Goal: Navigation & Orientation: Find specific page/section

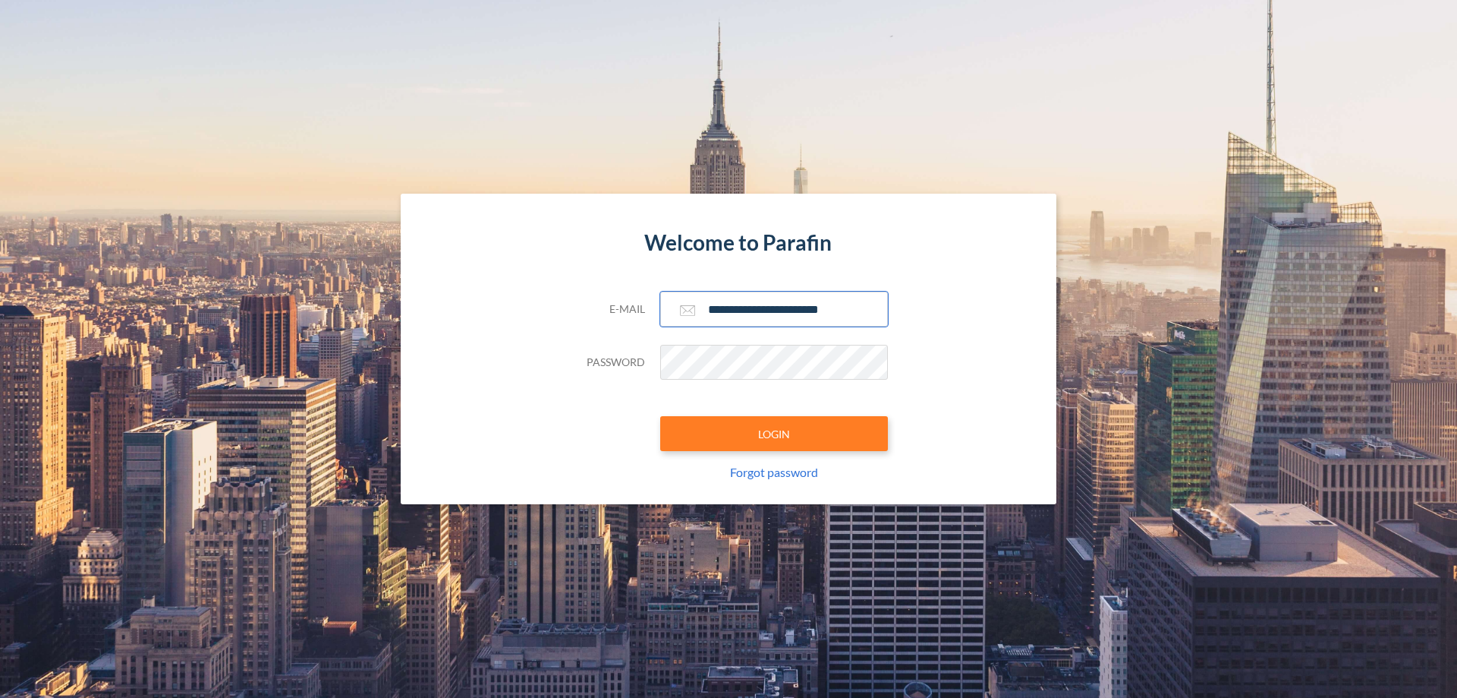
type input "**********"
click at [774, 433] on button "LOGIN" at bounding box center [774, 433] width 228 height 35
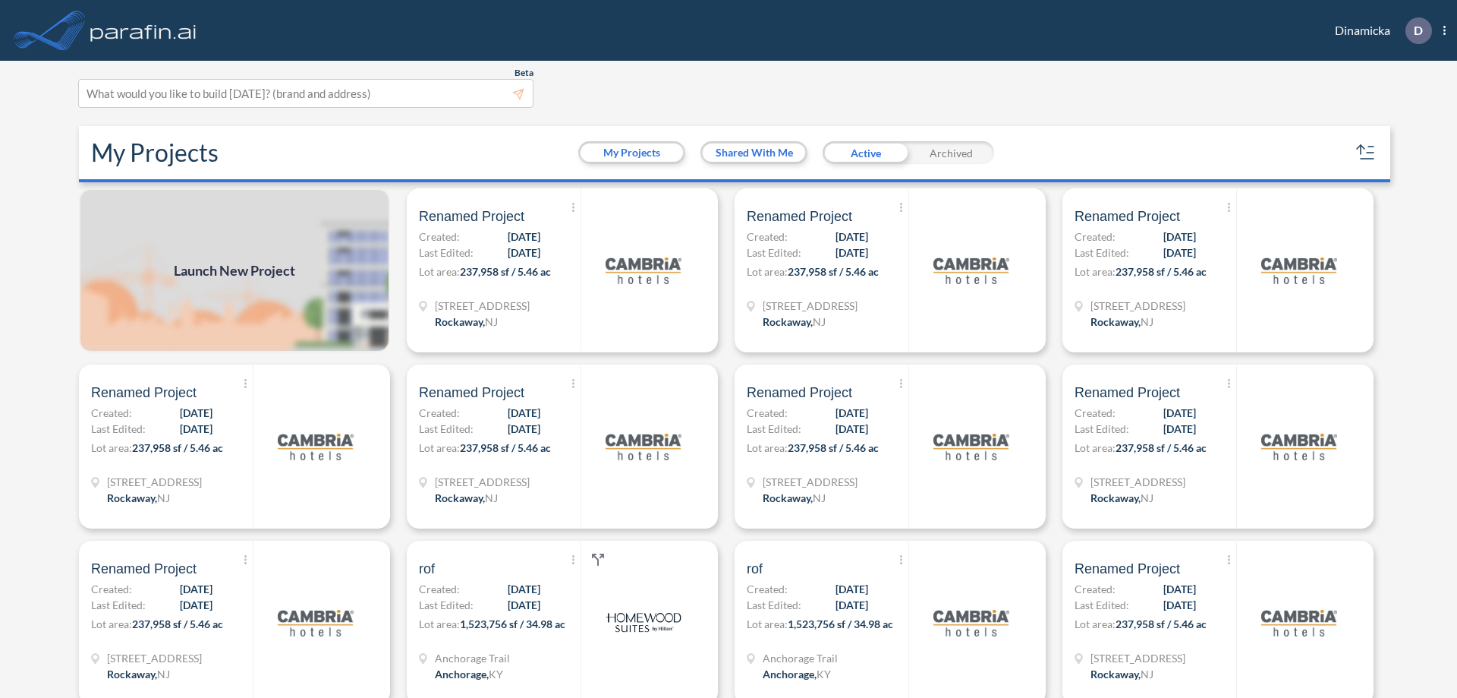
scroll to position [4, 0]
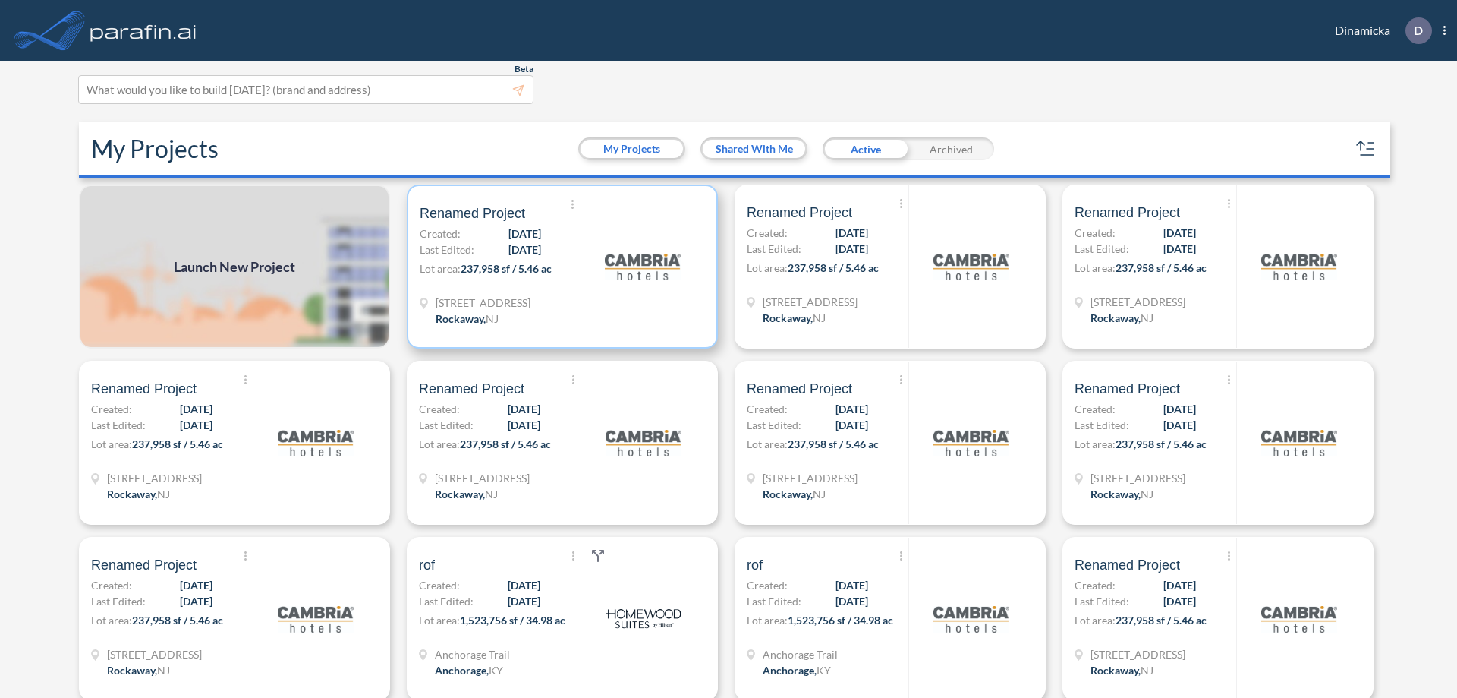
click at [559, 266] on p "Lot area: 237,958 sf / 5.46 ac" at bounding box center [500, 271] width 161 height 22
